Goal: Information Seeking & Learning: Learn about a topic

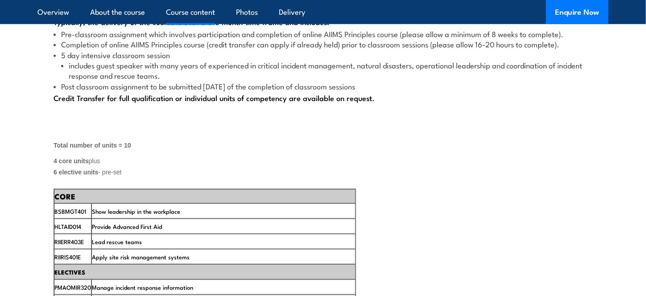
scroll to position [1384, 0]
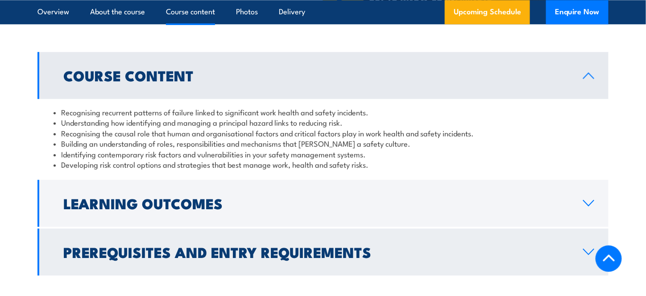
scroll to position [714, 0]
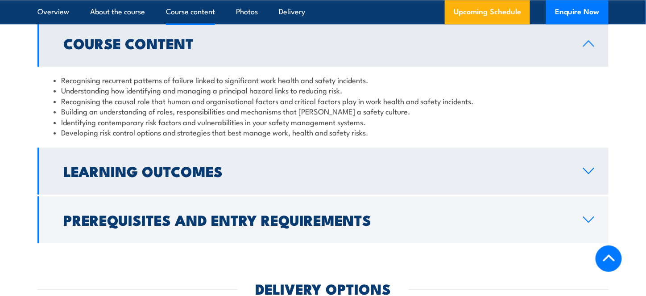
click at [133, 177] on h2 "Learning Outcomes" at bounding box center [316, 170] width 506 height 13
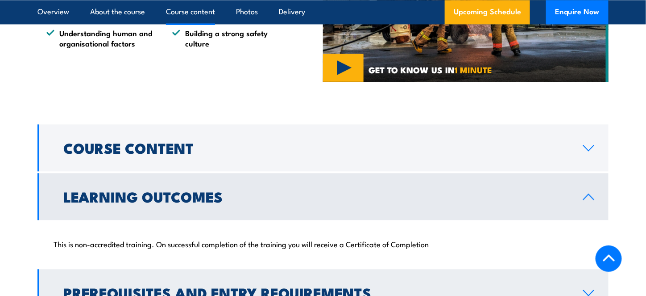
scroll to position [580, 0]
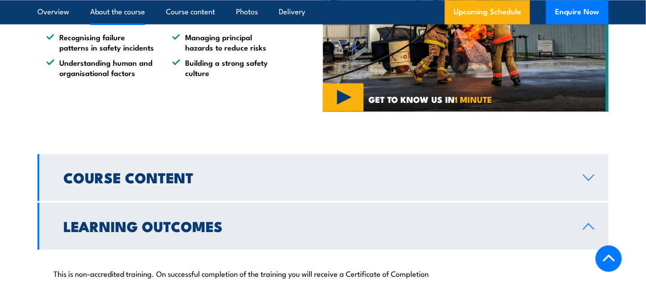
click at [133, 178] on h2 "Course Content" at bounding box center [316, 177] width 506 height 13
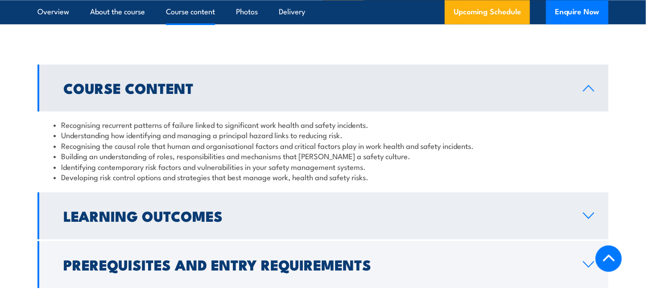
scroll to position [714, 0]
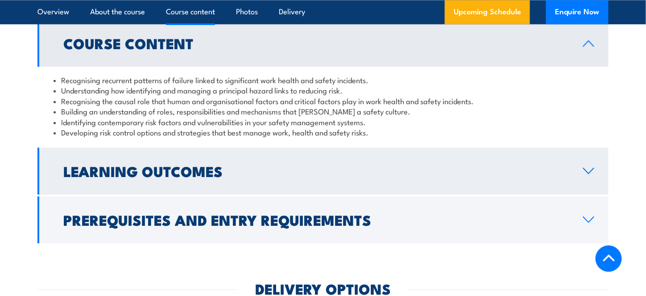
click at [188, 183] on link "Learning Outcomes" at bounding box center [323, 170] width 571 height 47
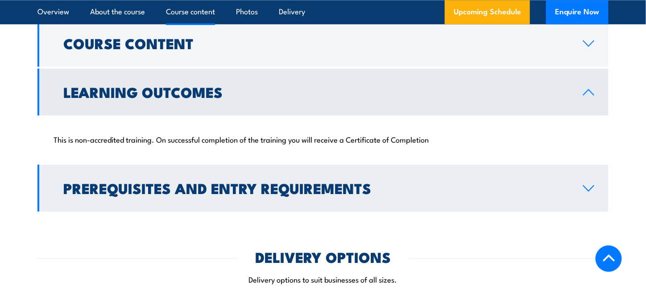
click at [188, 185] on h2 "Prerequisites and Entry Requirements" at bounding box center [316, 187] width 506 height 13
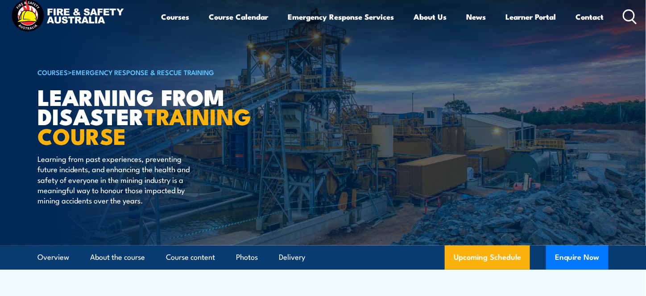
scroll to position [0, 0]
